Goal: Communication & Community: Answer question/provide support

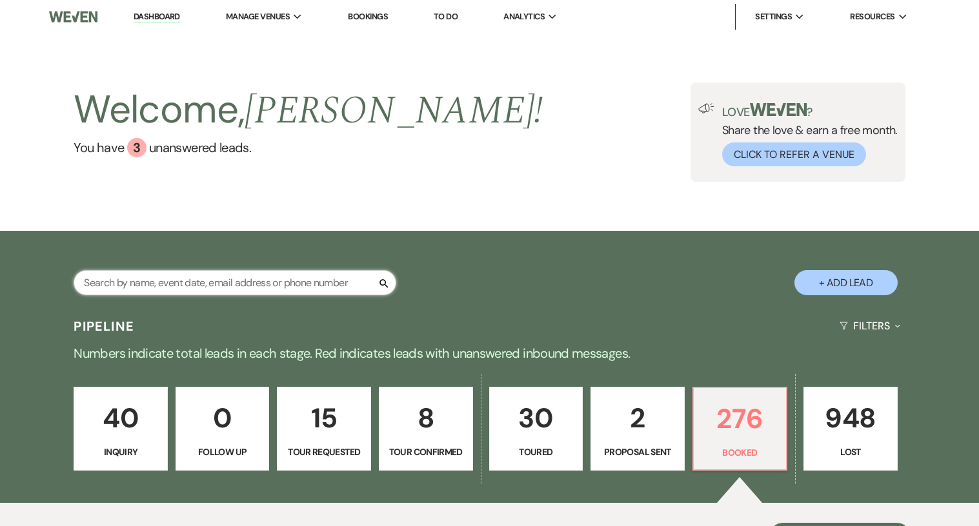
click at [168, 285] on input "text" at bounding box center [235, 282] width 323 height 25
type input "[PERSON_NAME]"
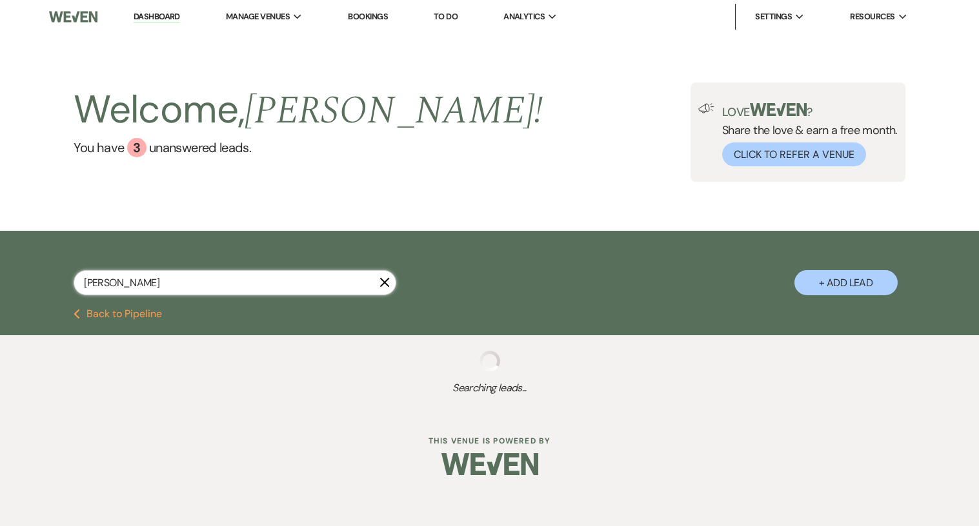
select select "8"
select select "10"
select select "8"
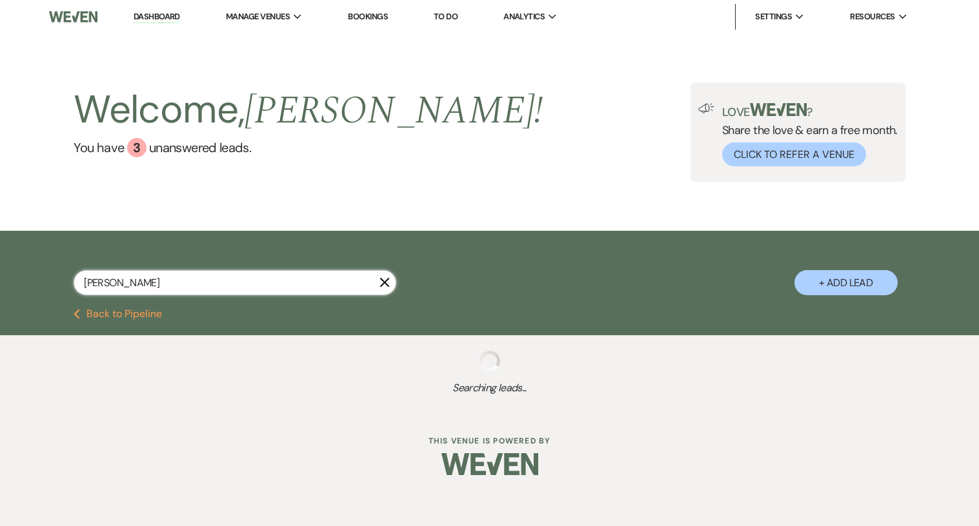
select select "1"
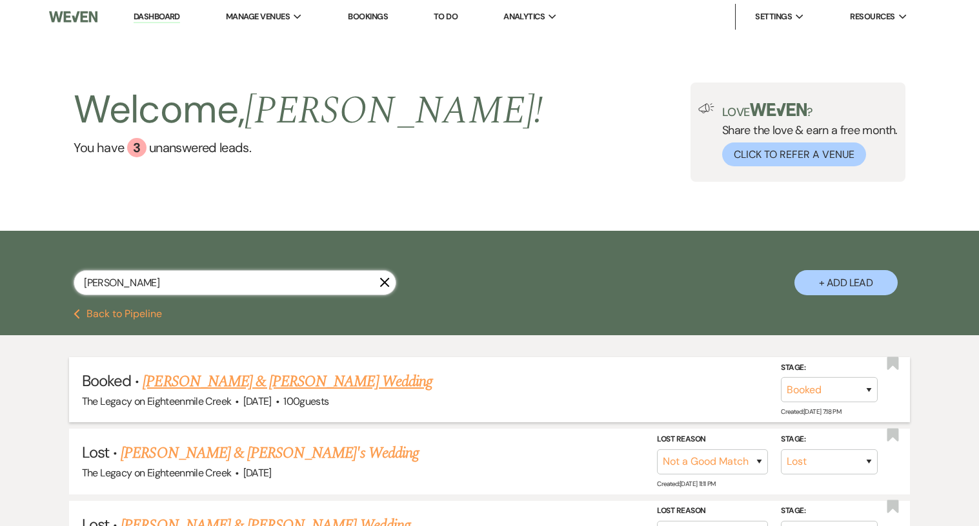
type input "joel"
click at [186, 378] on link "Delaney Nola & Joel Hopkins's Wedding" at bounding box center [287, 381] width 289 height 23
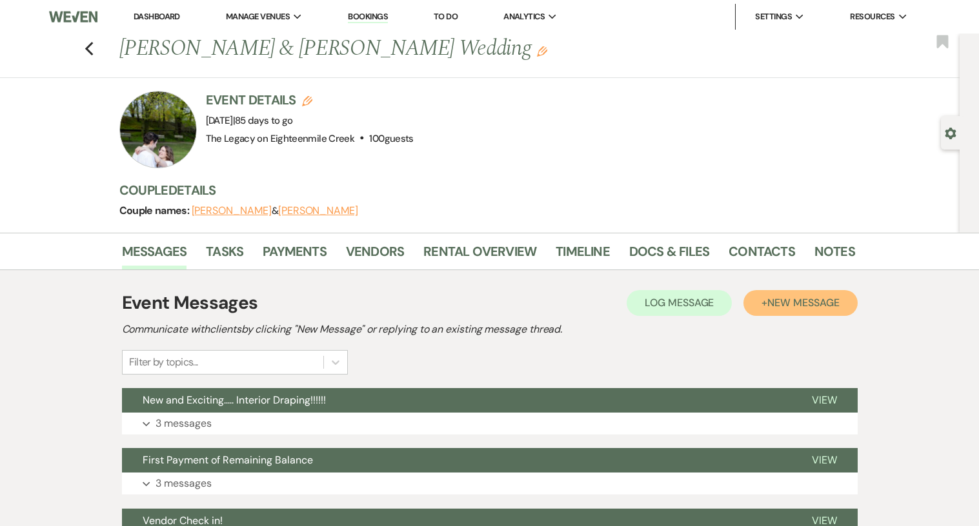
click at [777, 310] on button "+ New Message" at bounding box center [800, 303] width 114 height 26
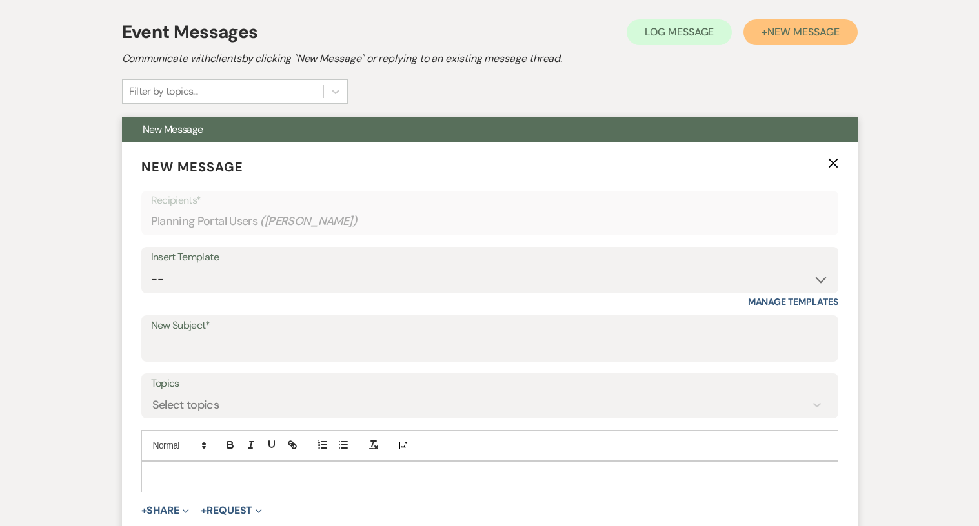
scroll to position [277, 0]
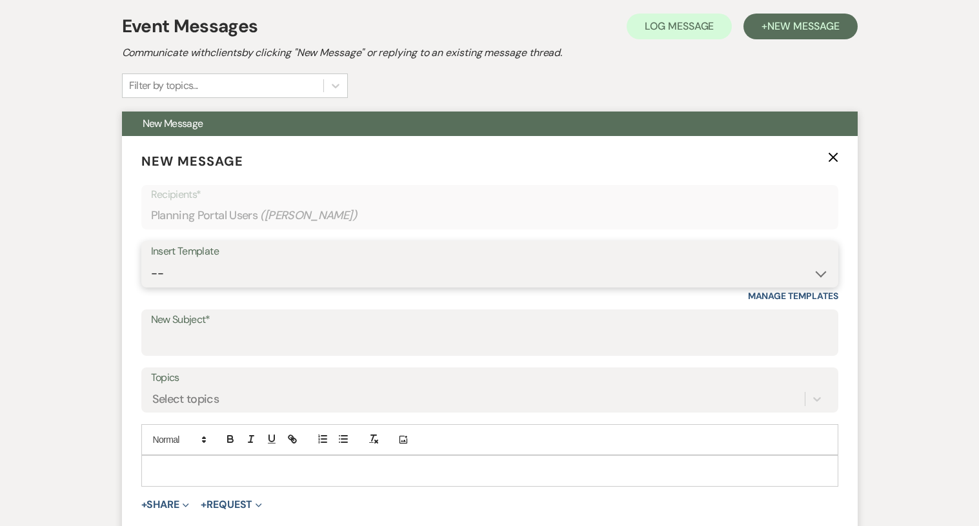
click at [350, 262] on select "-- Inquiry Follow Up- Just checking in :) Tour Date/Time Confirmation Proposal …" at bounding box center [489, 273] width 677 height 25
select select "5395"
type input "Day of Coordinating Info & Agreement"
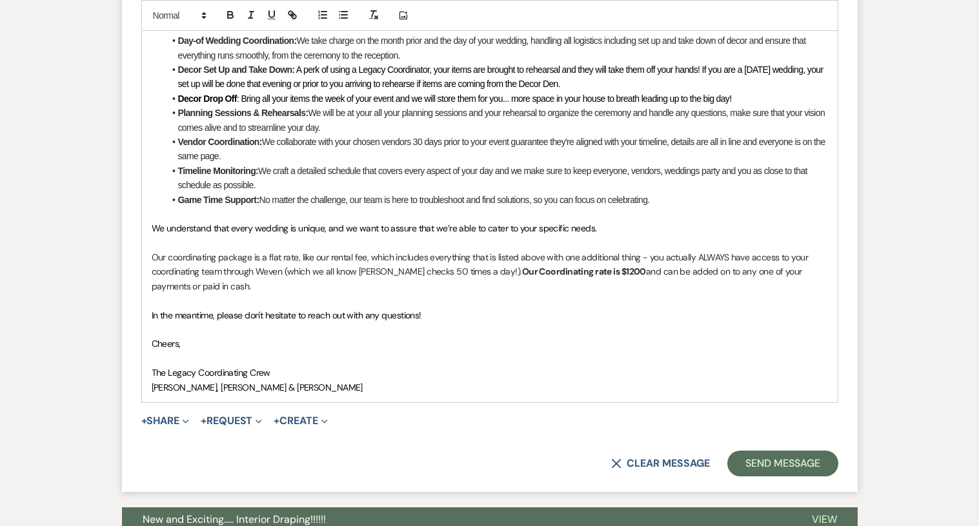
scroll to position [808, 0]
click at [772, 465] on button "Send Message" at bounding box center [782, 465] width 110 height 26
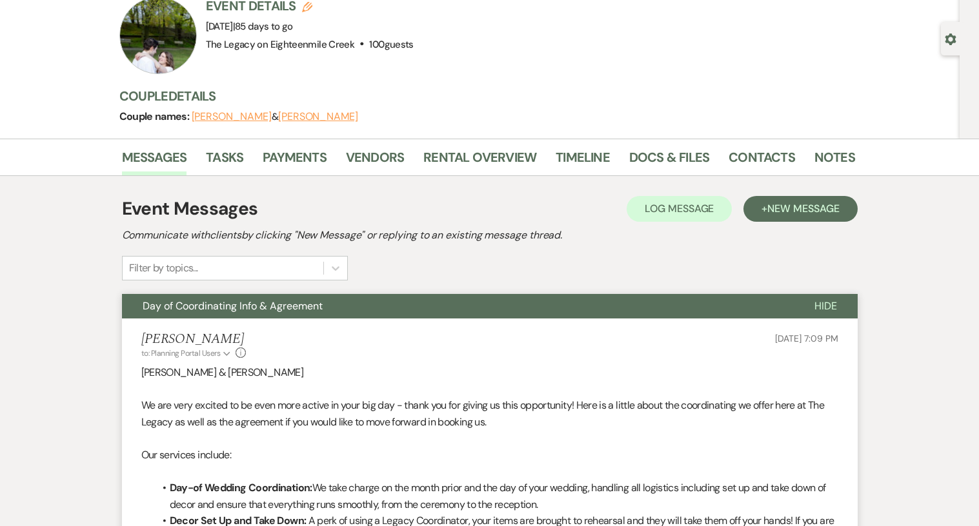
scroll to position [55, 0]
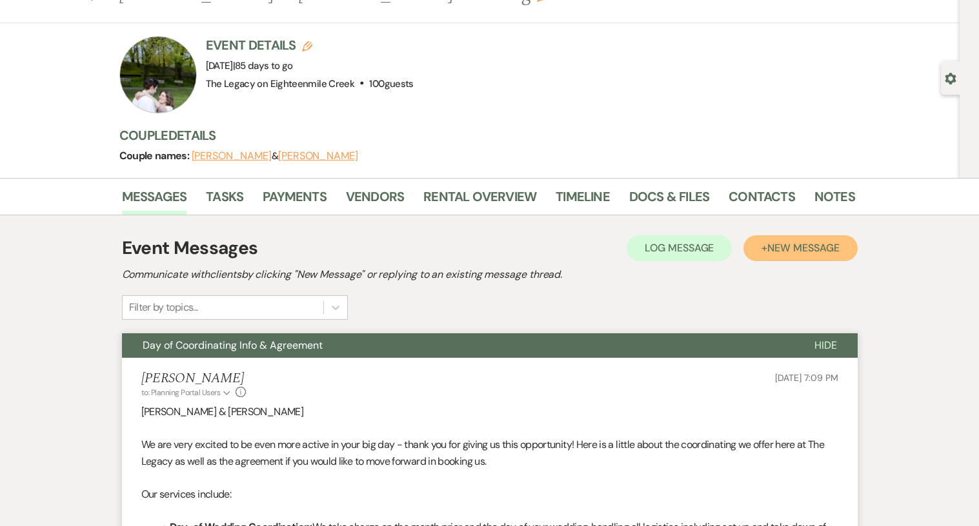
click at [784, 245] on span "New Message" at bounding box center [803, 248] width 72 height 14
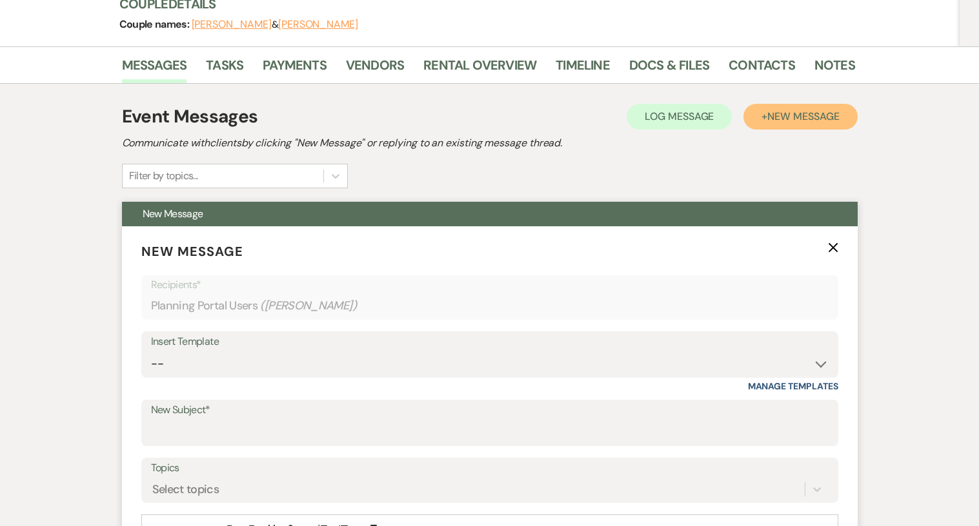
scroll to position [232, 0]
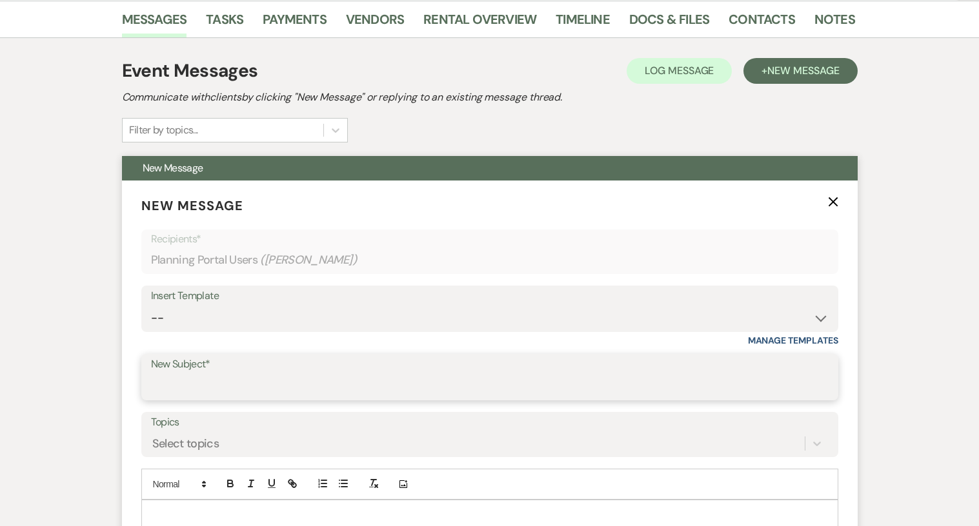
click at [326, 378] on input "New Subject*" at bounding box center [489, 386] width 677 height 25
type input "m"
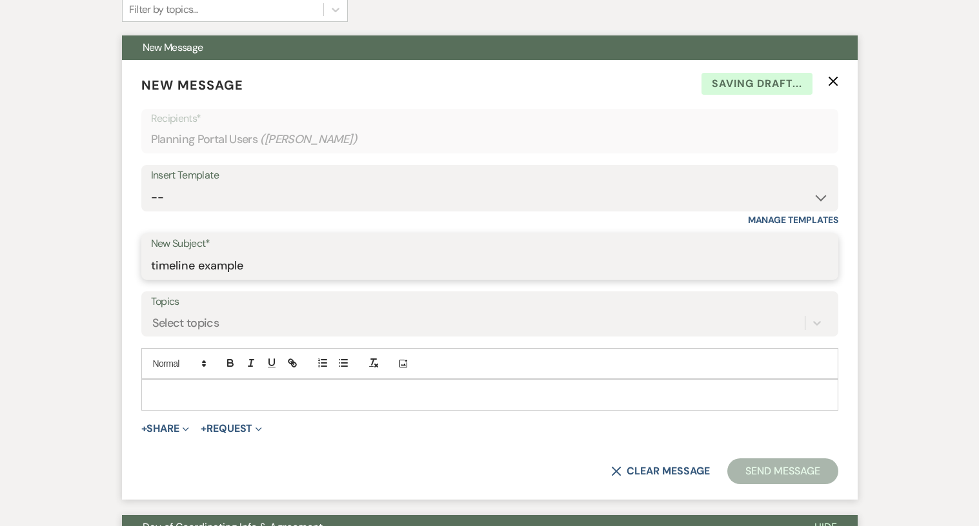
scroll to position [371, 0]
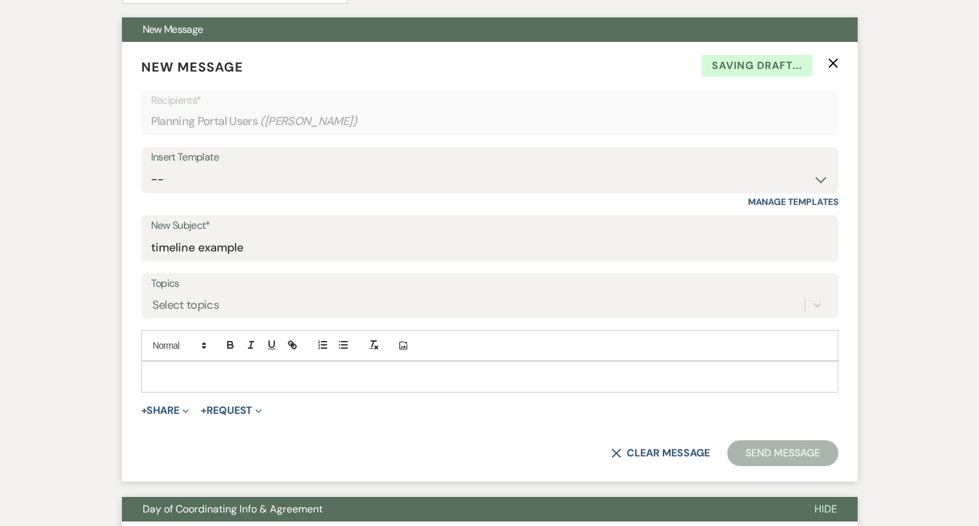
click at [256, 370] on p at bounding box center [490, 377] width 676 height 14
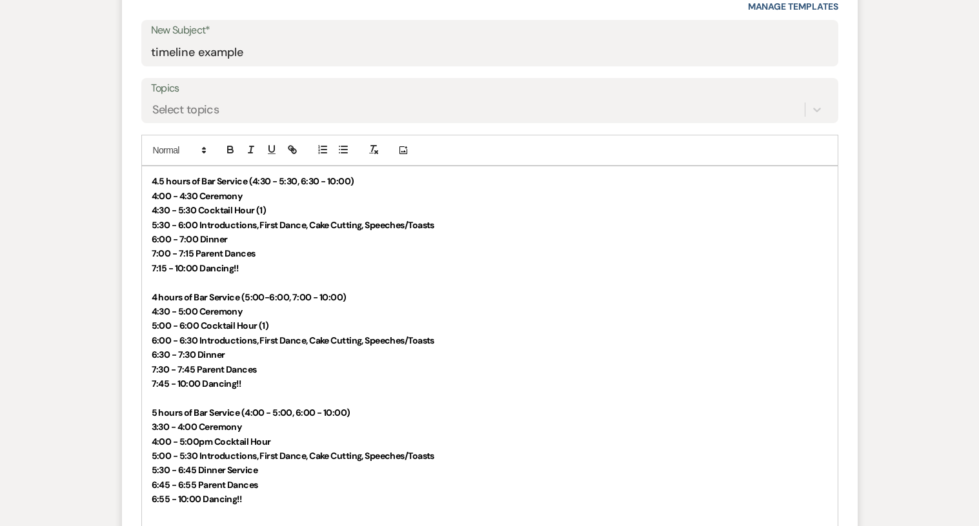
scroll to position [563, 0]
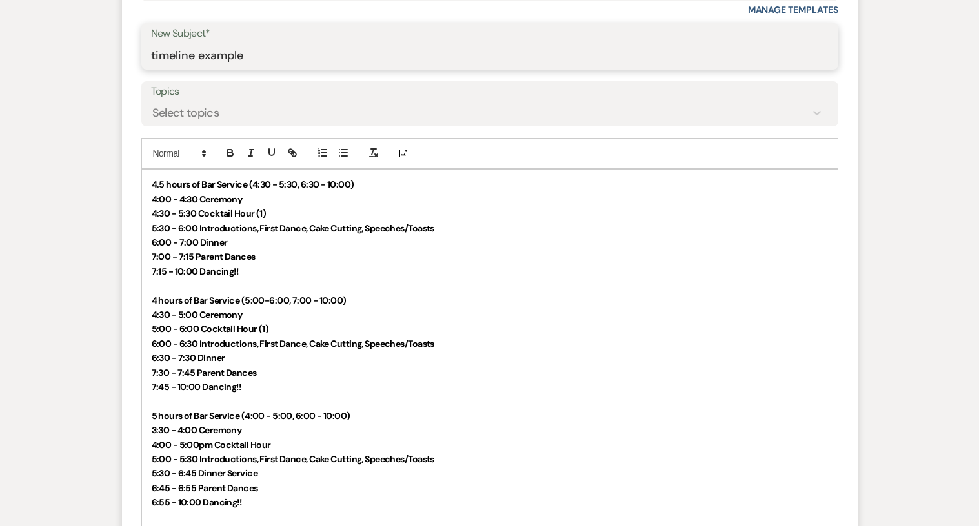
click at [245, 52] on input "timeline example" at bounding box center [489, 55] width 677 height 25
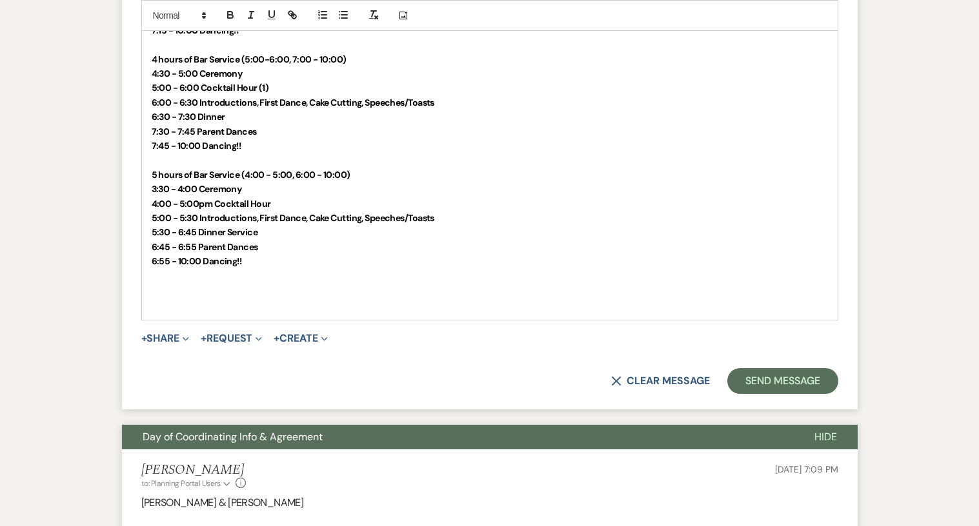
scroll to position [834, 0]
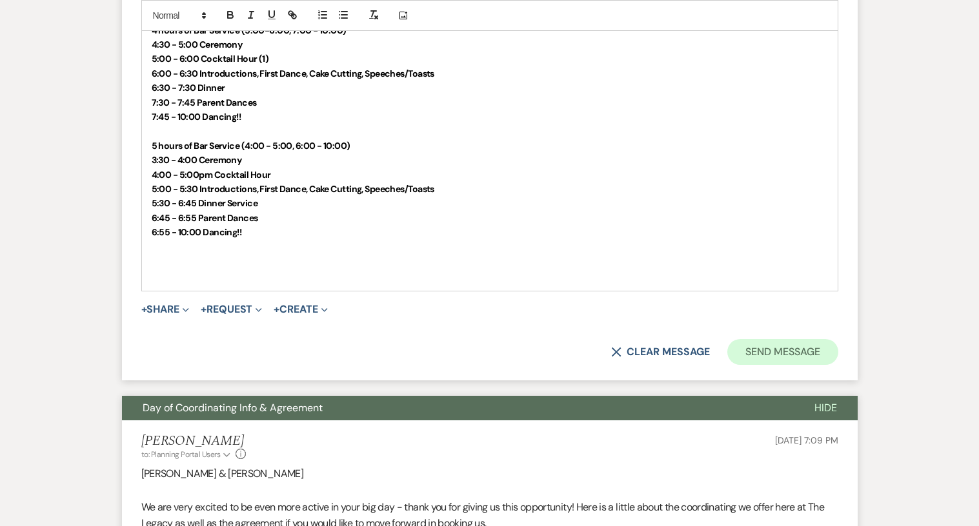
type input "timeline examples"
click at [757, 353] on button "Send Message" at bounding box center [782, 352] width 110 height 26
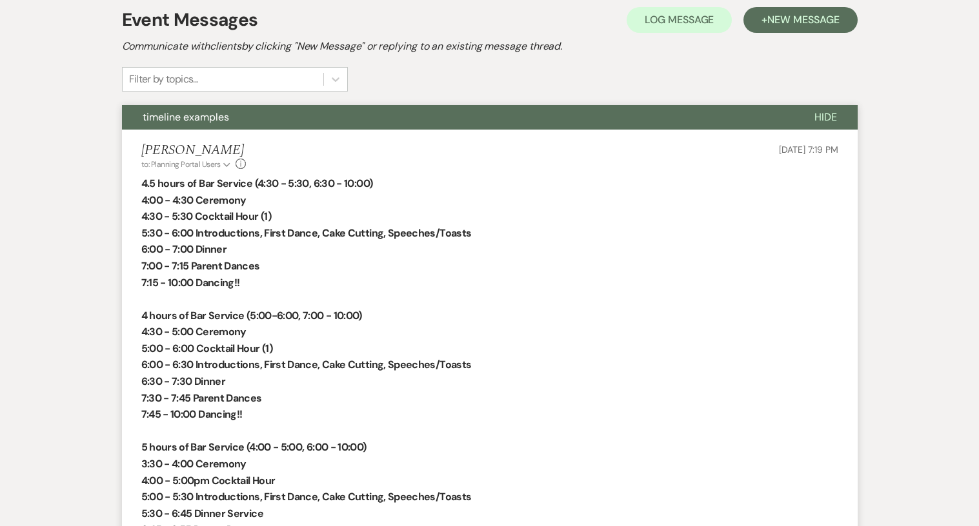
scroll to position [0, 0]
